Goal: Navigation & Orientation: Find specific page/section

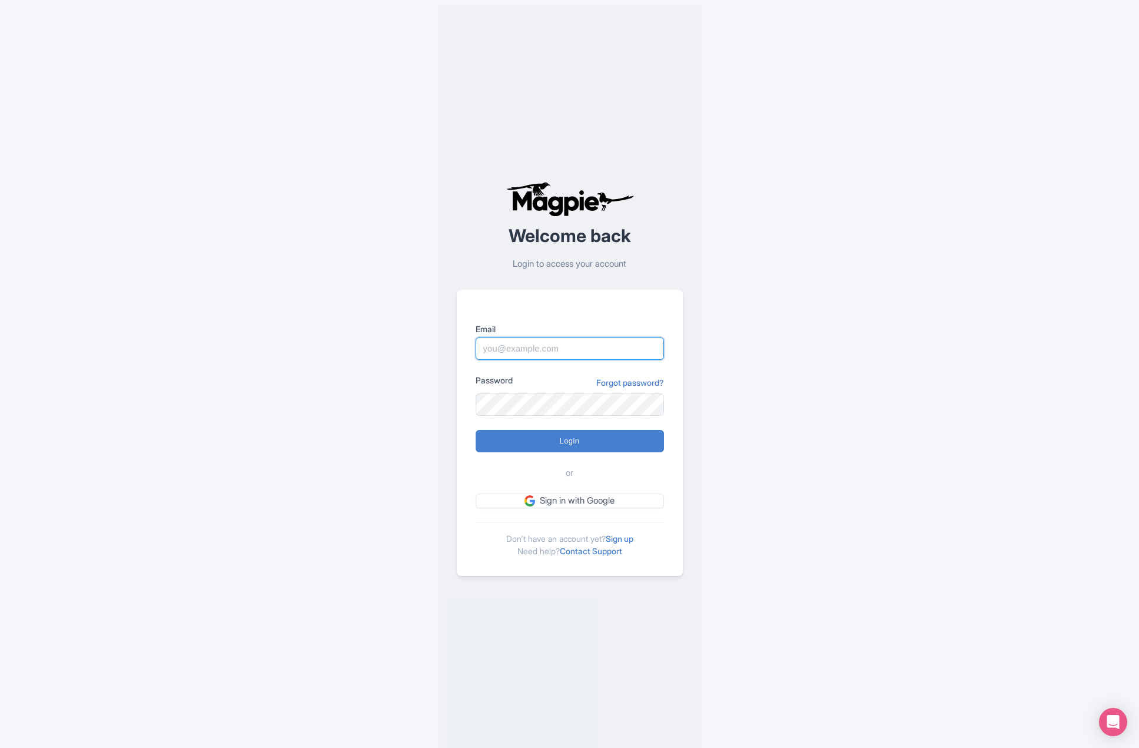
click at [512, 347] on input "Email" at bounding box center [570, 348] width 188 height 22
paste input "[EMAIL_ADDRESS][DOMAIN_NAME]"
type input "[EMAIL_ADDRESS][DOMAIN_NAME]"
click at [512, 443] on input "Login" at bounding box center [570, 441] width 188 height 22
type input "Logging in..."
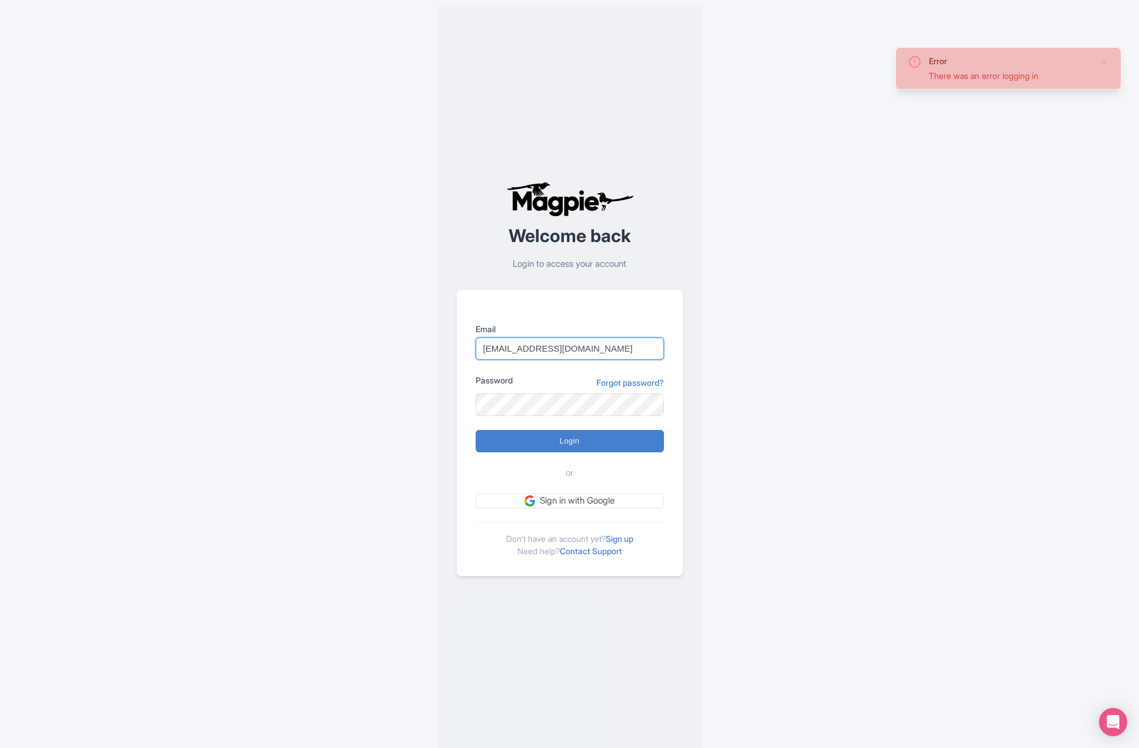
click at [491, 341] on input "magpie@atcracow.pl" at bounding box center [570, 348] width 188 height 22
paste input "krzysztof"
type input "[PERSON_NAME][EMAIL_ADDRESS][DOMAIN_NAME]"
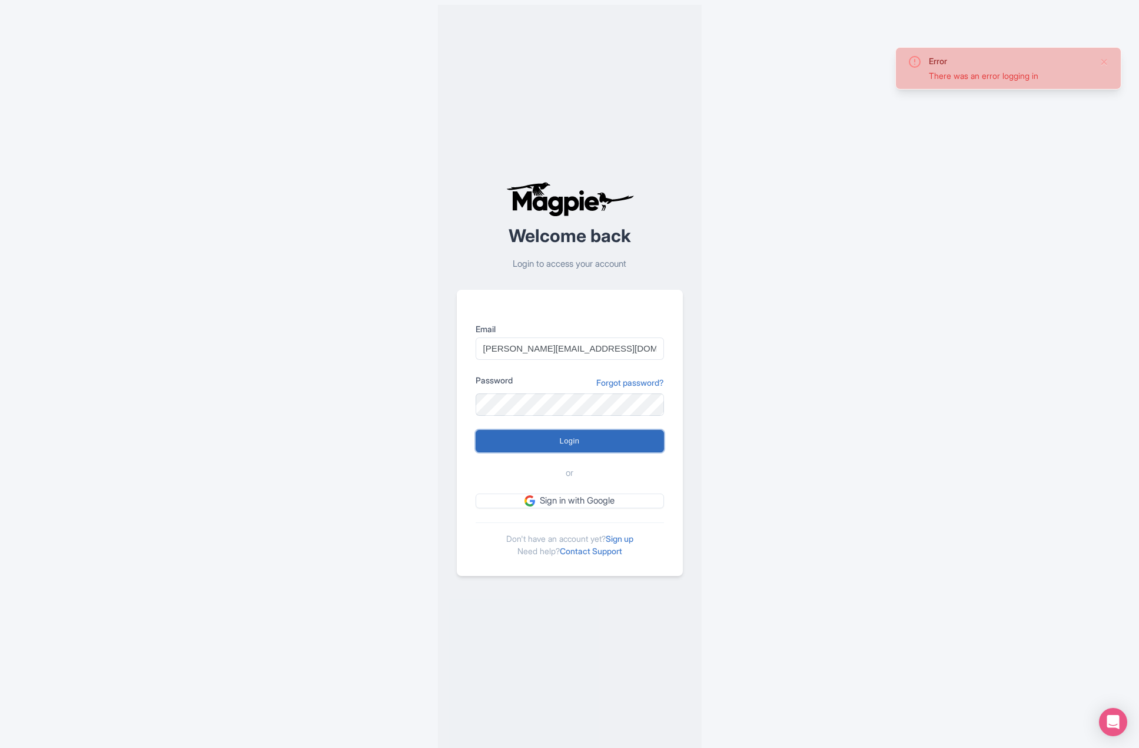
click at [520, 448] on input "Login" at bounding box center [570, 441] width 188 height 22
type input "Logging in..."
click at [509, 447] on input "Login" at bounding box center [570, 441] width 188 height 22
type input "Logging in..."
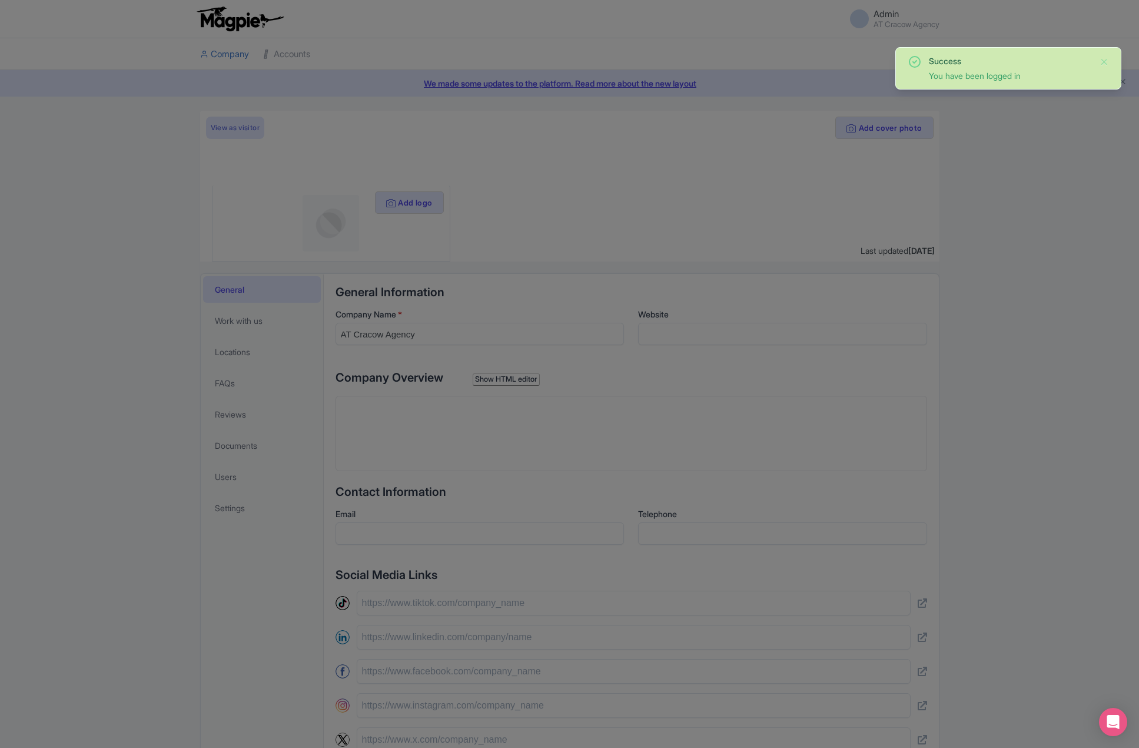
click at [1014, 170] on div at bounding box center [569, 374] width 1139 height 748
click at [1106, 67] on button "Close" at bounding box center [1104, 62] width 9 height 14
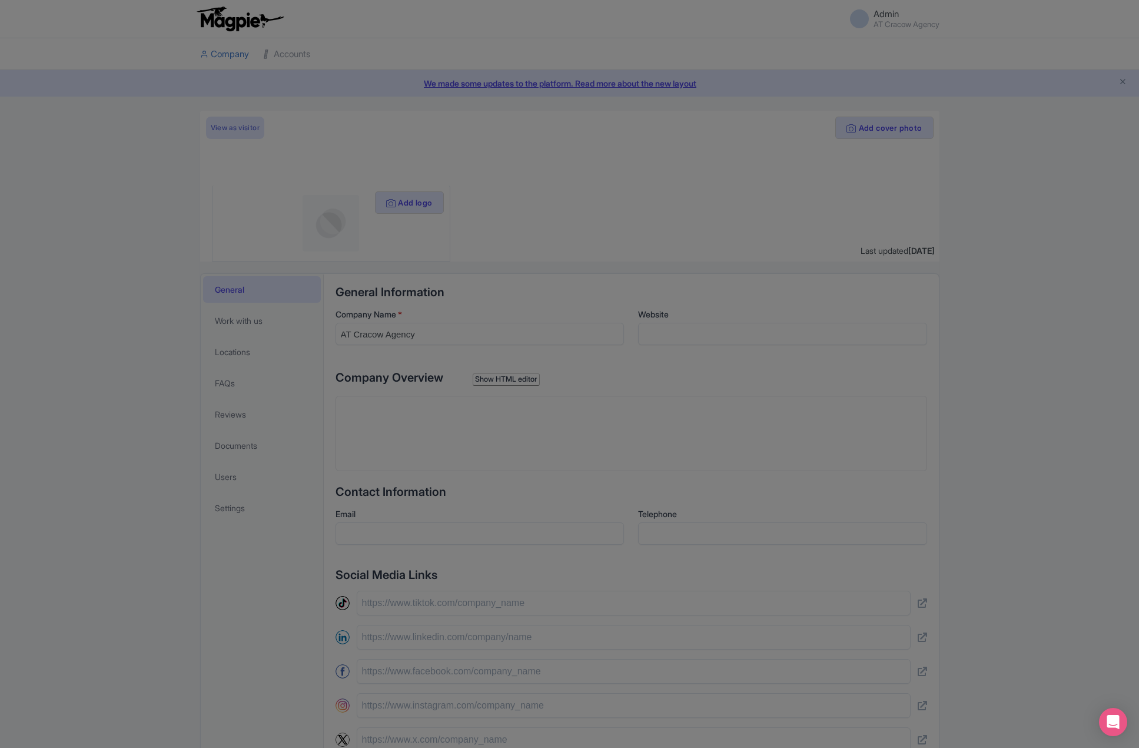
click at [1096, 725] on div at bounding box center [569, 374] width 1139 height 748
click at [1117, 723] on icon "Open Intercom Messenger" at bounding box center [1113, 721] width 15 height 15
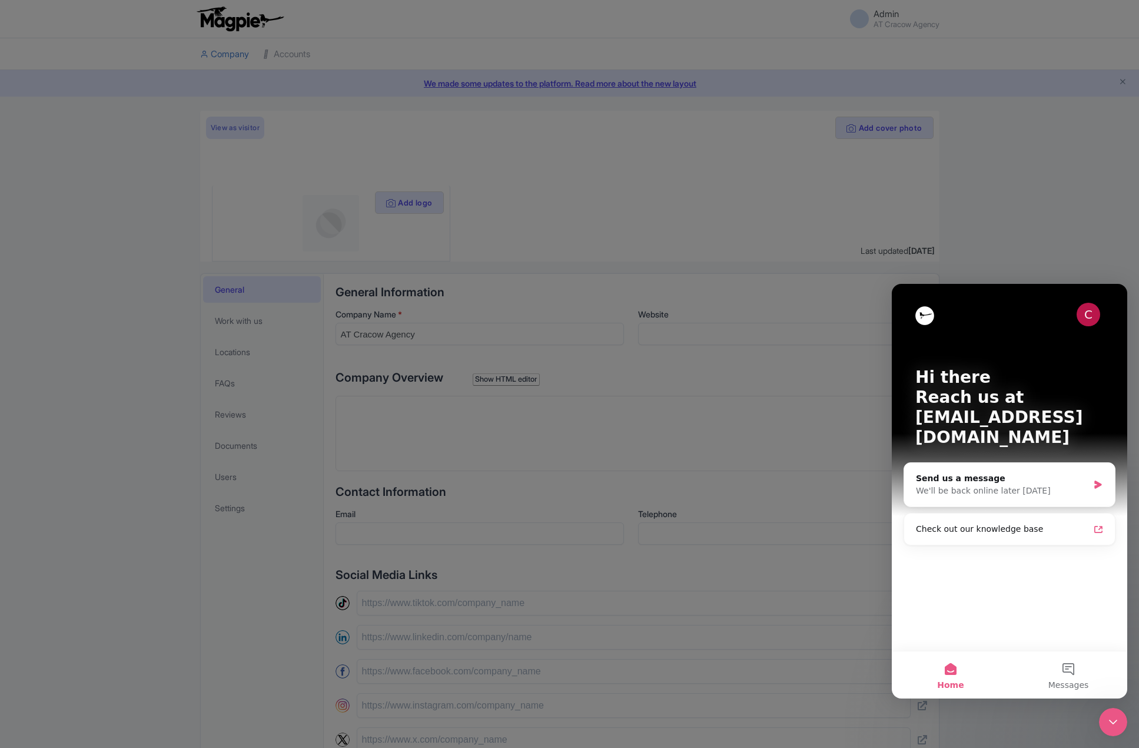
click at [827, 251] on div at bounding box center [569, 374] width 1139 height 748
click at [469, 174] on div at bounding box center [569, 374] width 1139 height 748
click at [450, 90] on div at bounding box center [569, 374] width 1139 height 748
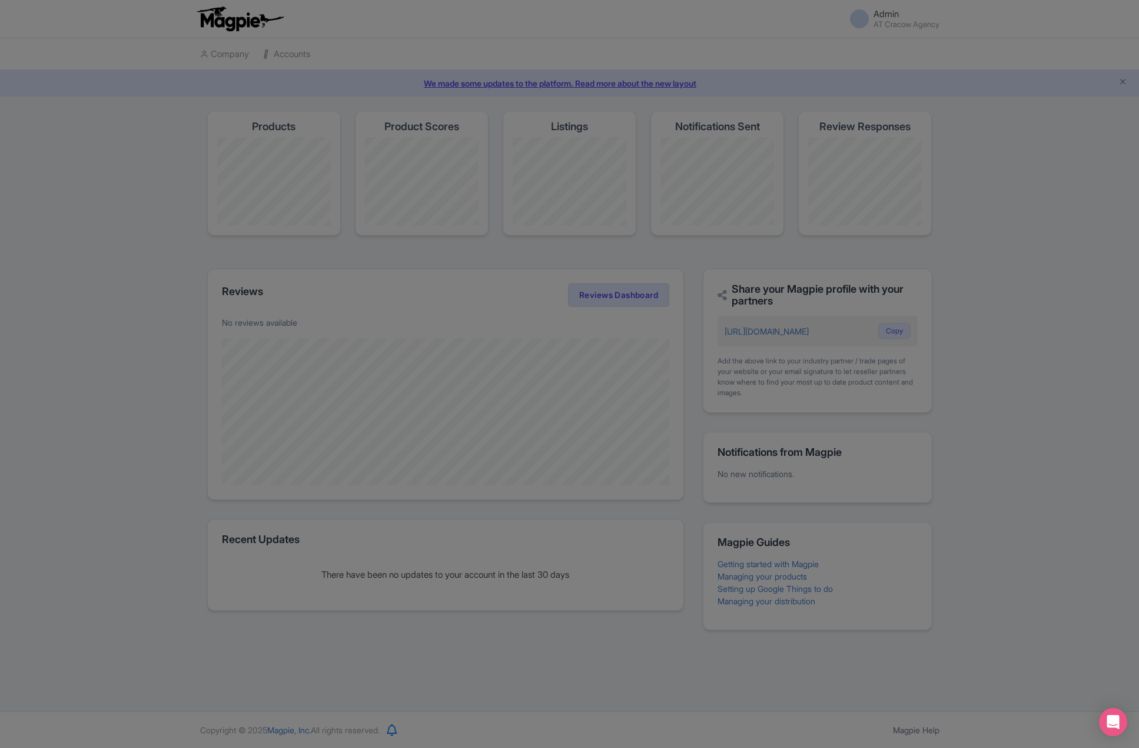
click at [414, 119] on div at bounding box center [569, 374] width 1139 height 748
click at [167, 40] on div at bounding box center [569, 374] width 1139 height 748
click at [305, 54] on div at bounding box center [569, 374] width 1139 height 748
drag, startPoint x: 282, startPoint y: 57, endPoint x: 213, endPoint y: 18, distance: 79.1
click at [280, 58] on div at bounding box center [569, 374] width 1139 height 748
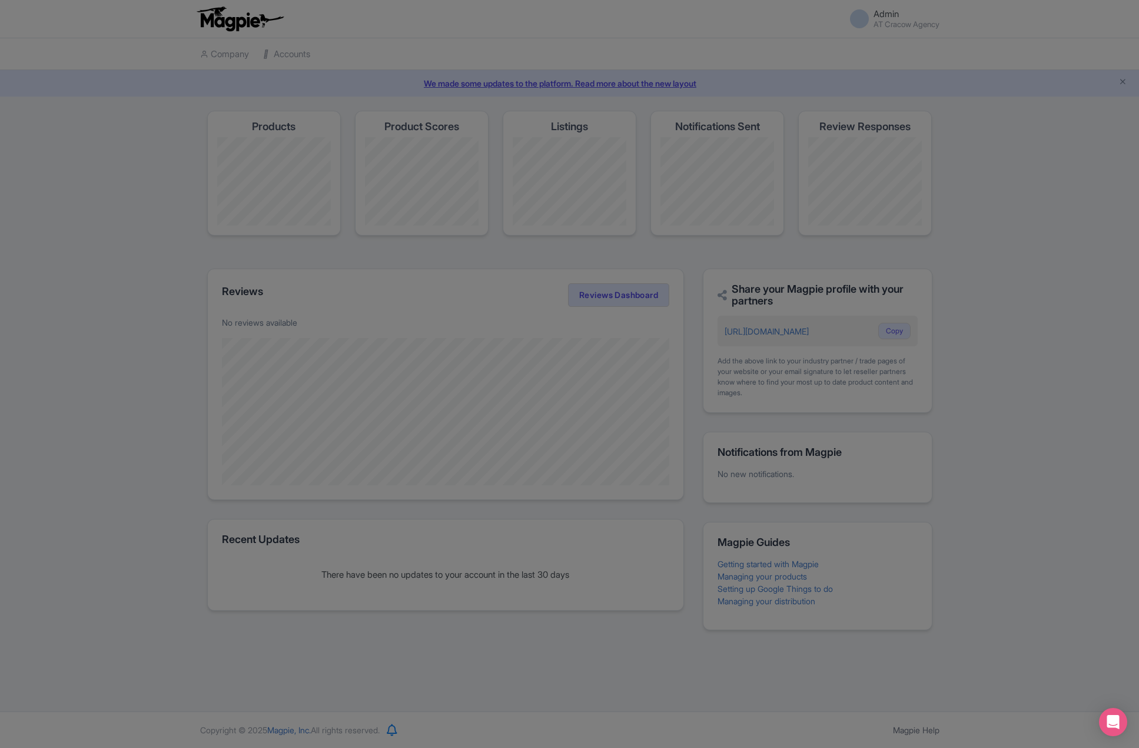
click at [960, 145] on div at bounding box center [569, 374] width 1139 height 748
